Goal: Task Accomplishment & Management: Use online tool/utility

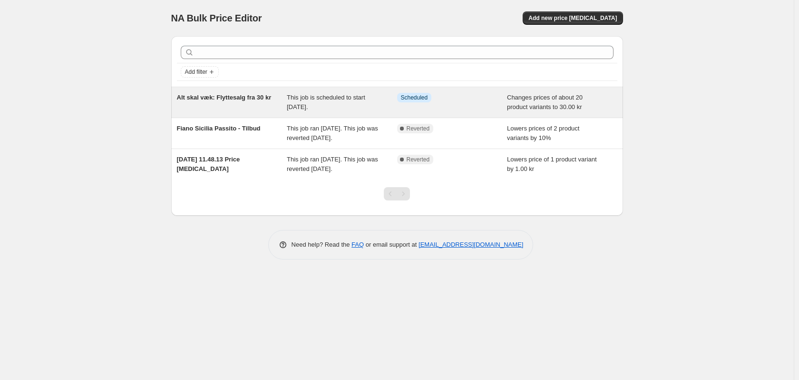
click at [256, 94] on span "Alt skal væk: Flyttesalg fra 30 kr" at bounding box center [224, 97] width 95 height 7
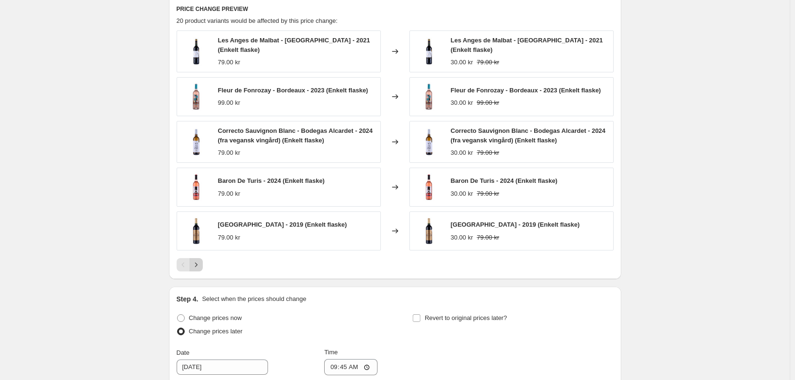
scroll to position [523, 0]
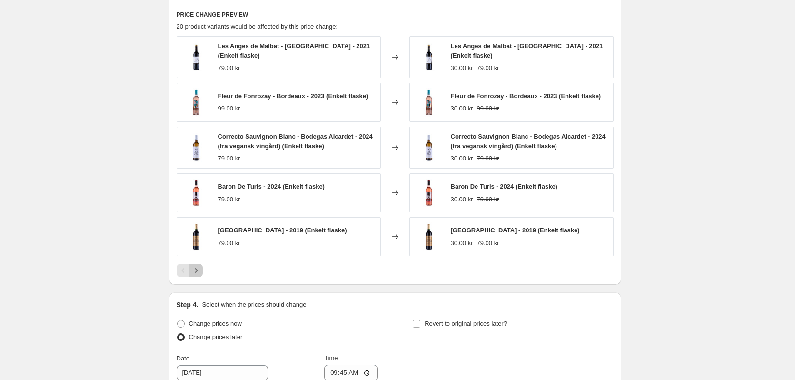
click at [196, 265] on icon "Next" at bounding box center [196, 270] width 10 height 10
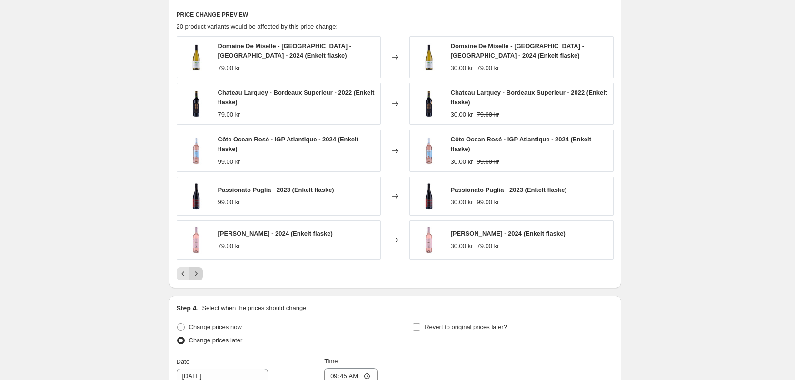
click at [198, 277] on icon "Next" at bounding box center [196, 274] width 10 height 10
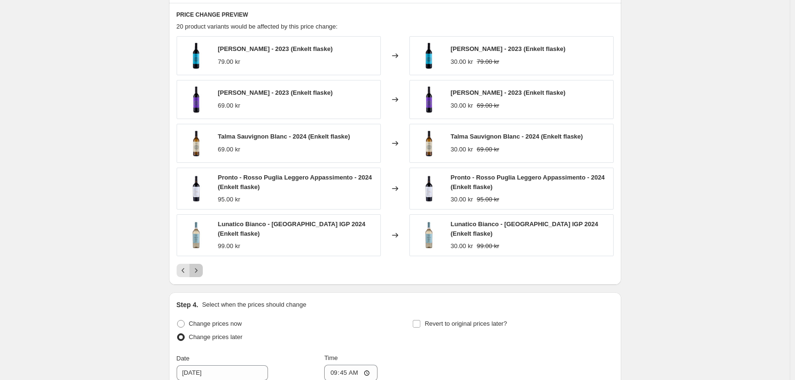
click at [197, 268] on icon "Next" at bounding box center [196, 270] width 2 height 4
